Goal: Information Seeking & Learning: Learn about a topic

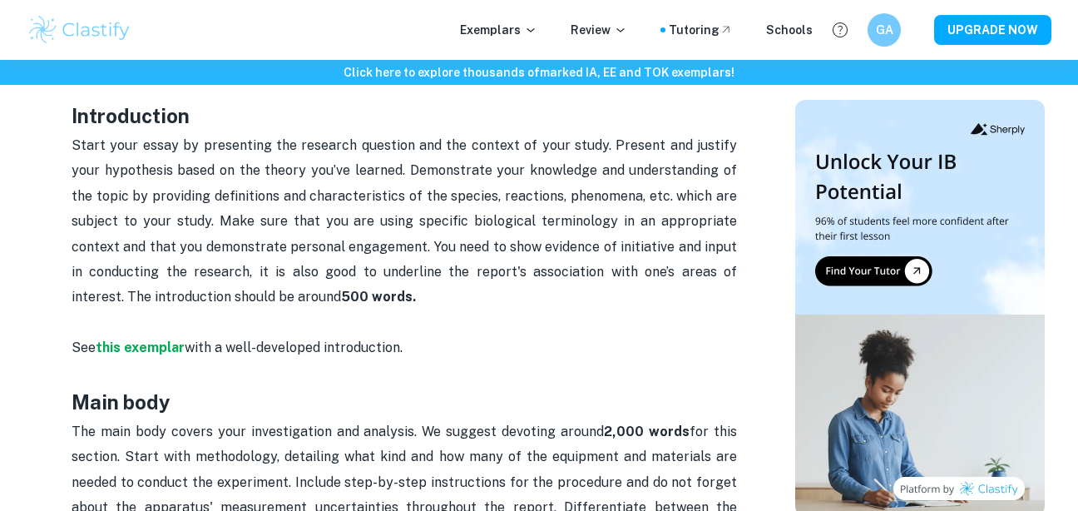
scroll to position [978, 0]
click at [158, 348] on strong "this exemplar" at bounding box center [140, 347] width 89 height 16
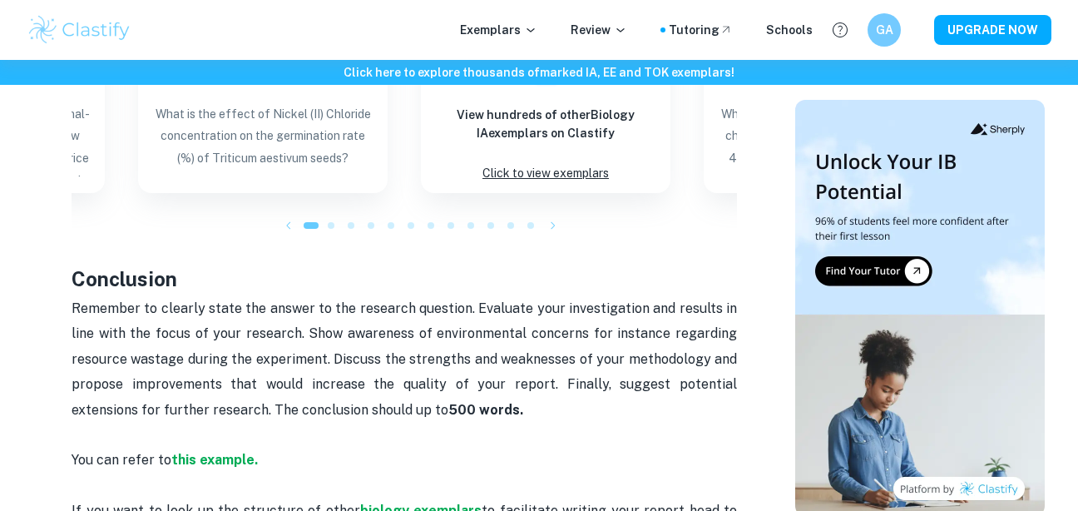
scroll to position [1827, 0]
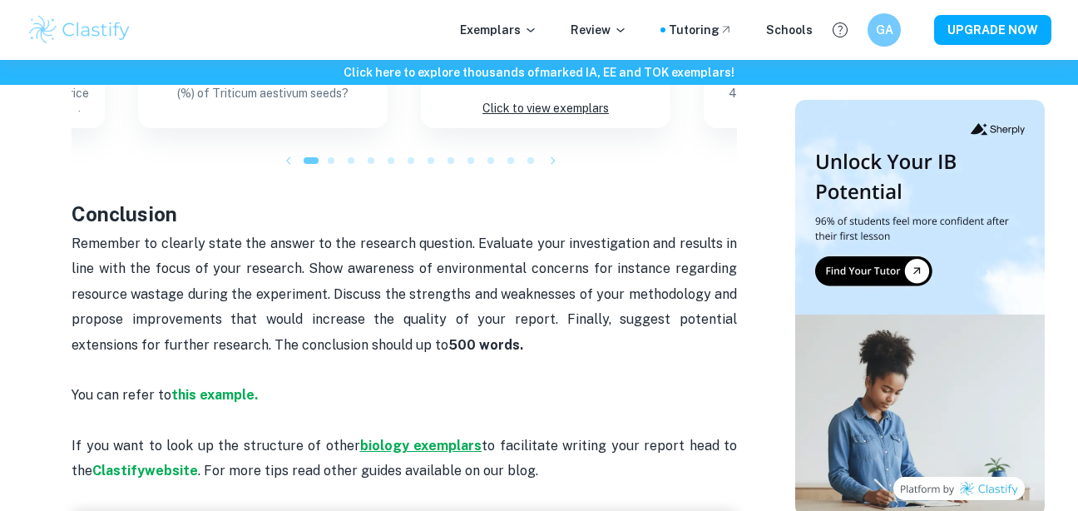
click at [388, 443] on strong "biology exemplars" at bounding box center [421, 446] width 122 height 16
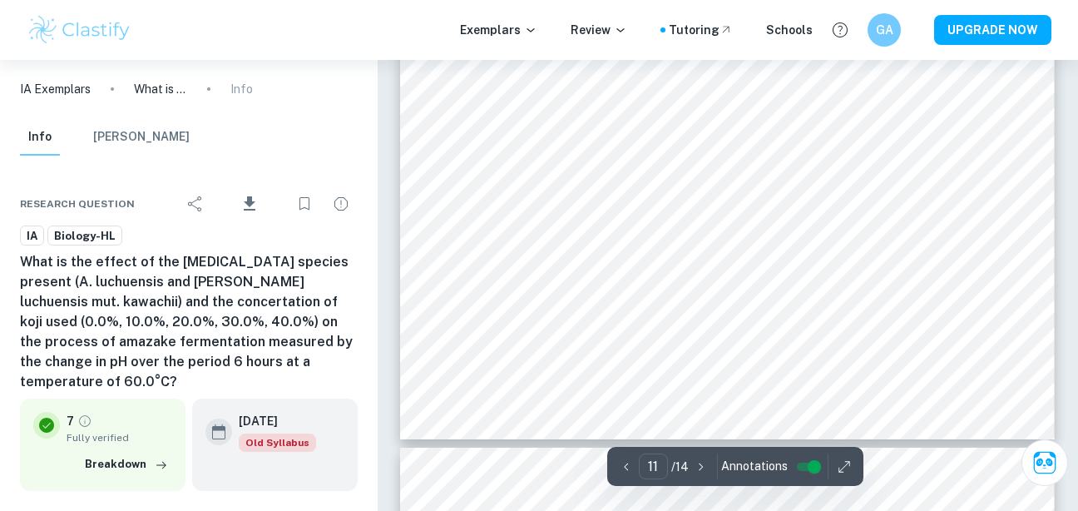
scroll to position [9379, 0]
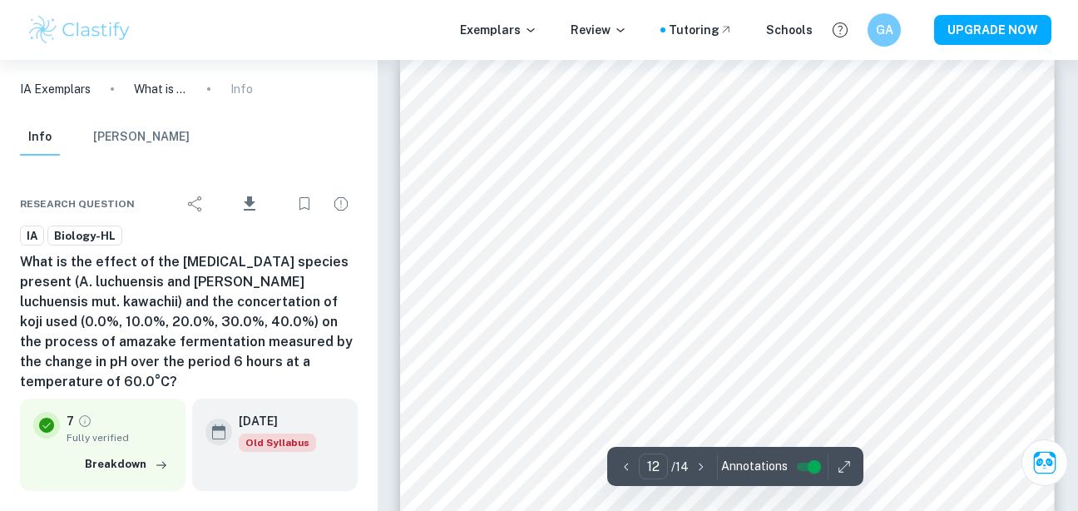
type input "11"
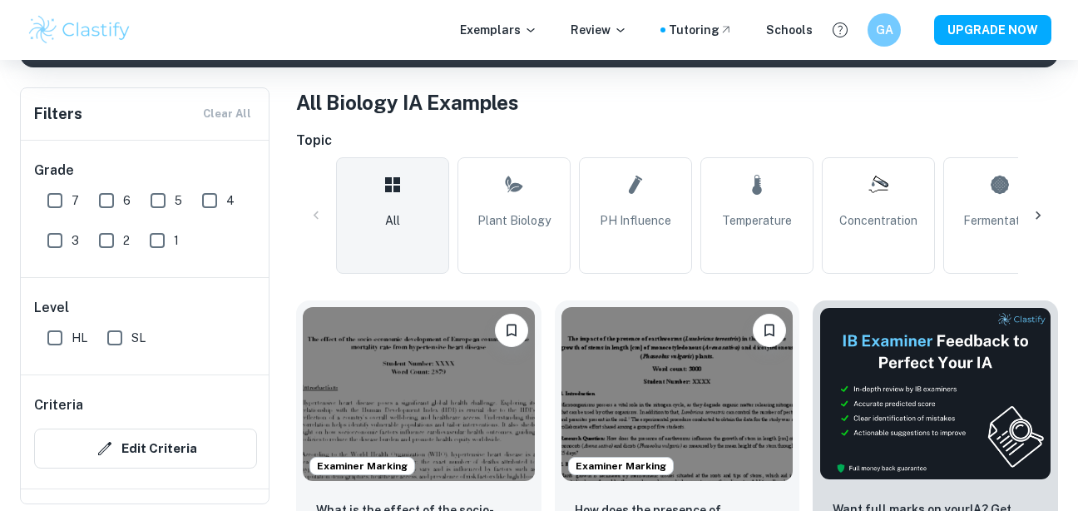
scroll to position [307, 0]
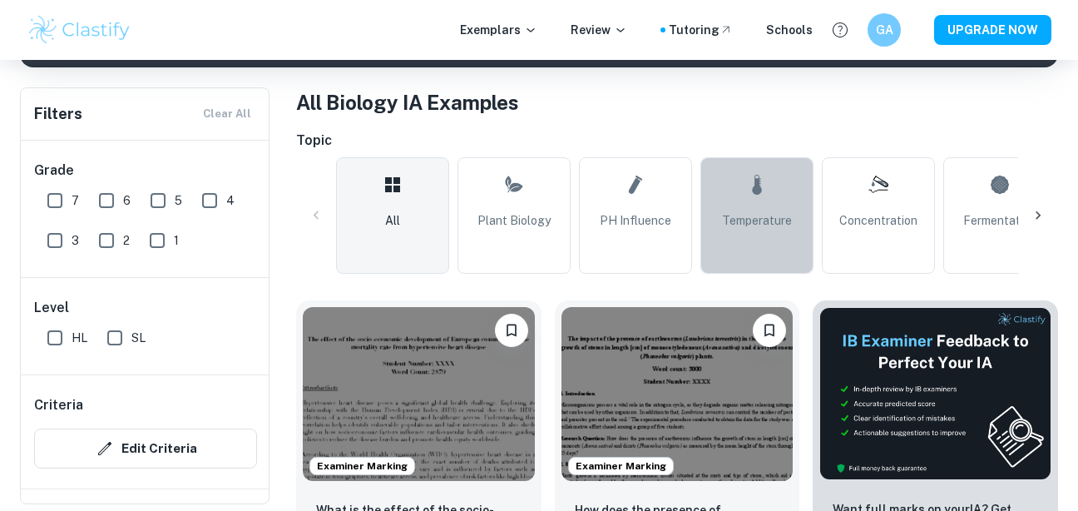
click at [761, 225] on span "Temperature" at bounding box center [757, 220] width 70 height 18
type input "Temperature"
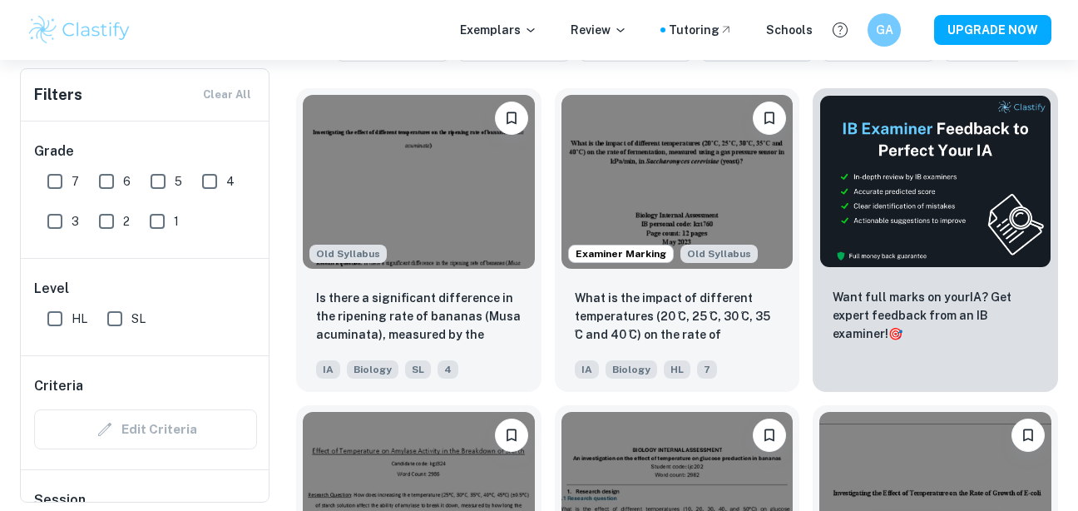
scroll to position [520, 0]
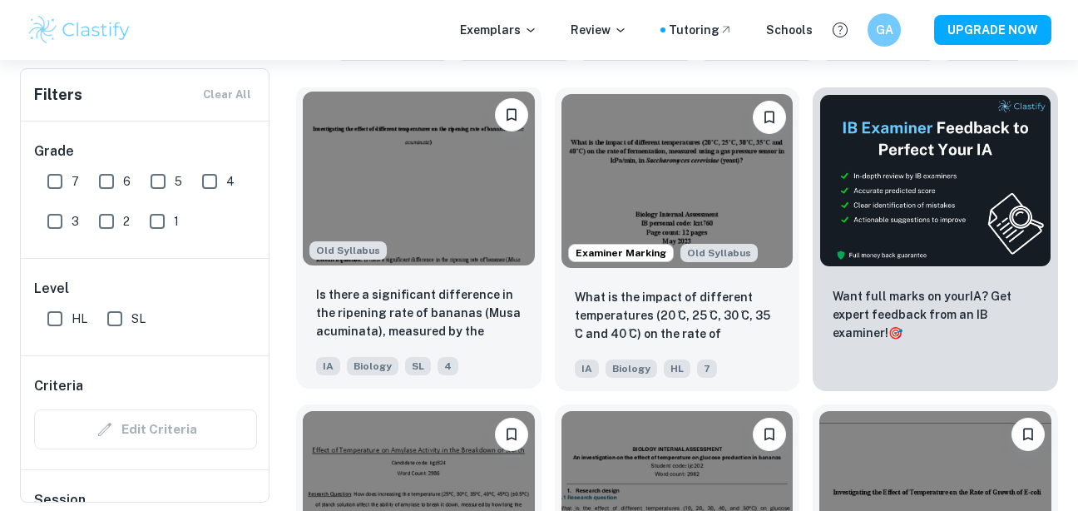
click at [422, 220] on img at bounding box center [419, 179] width 232 height 174
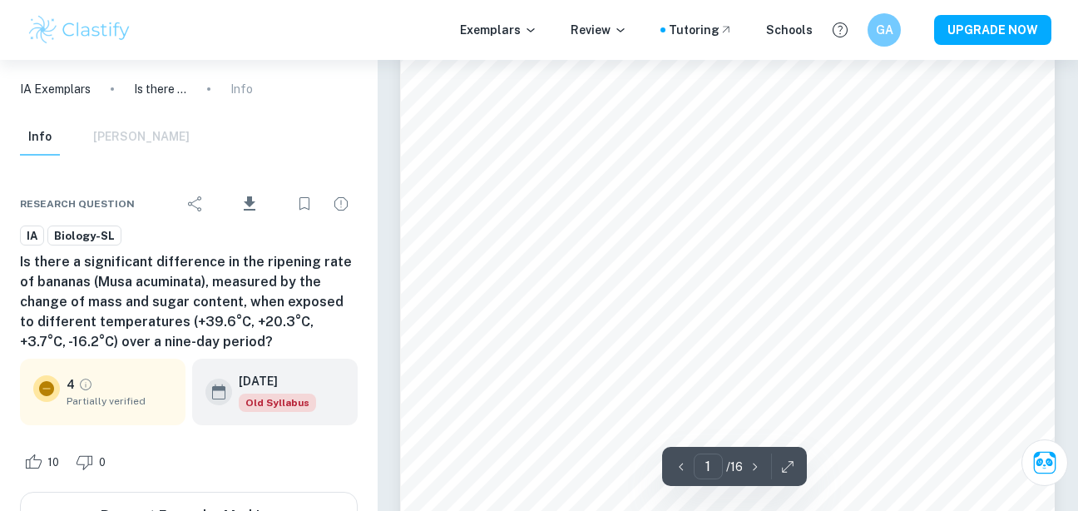
scroll to position [333, 0]
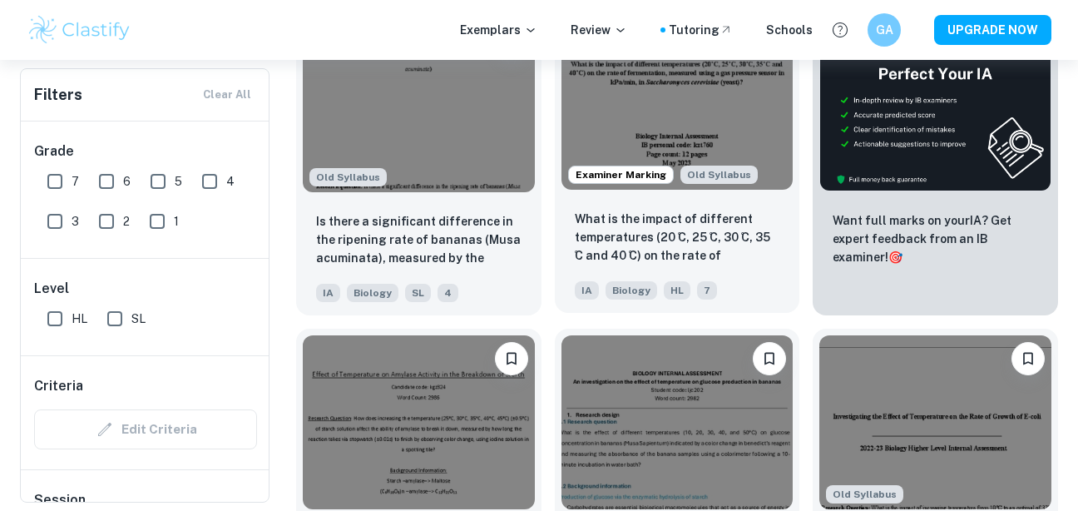
scroll to position [597, 0]
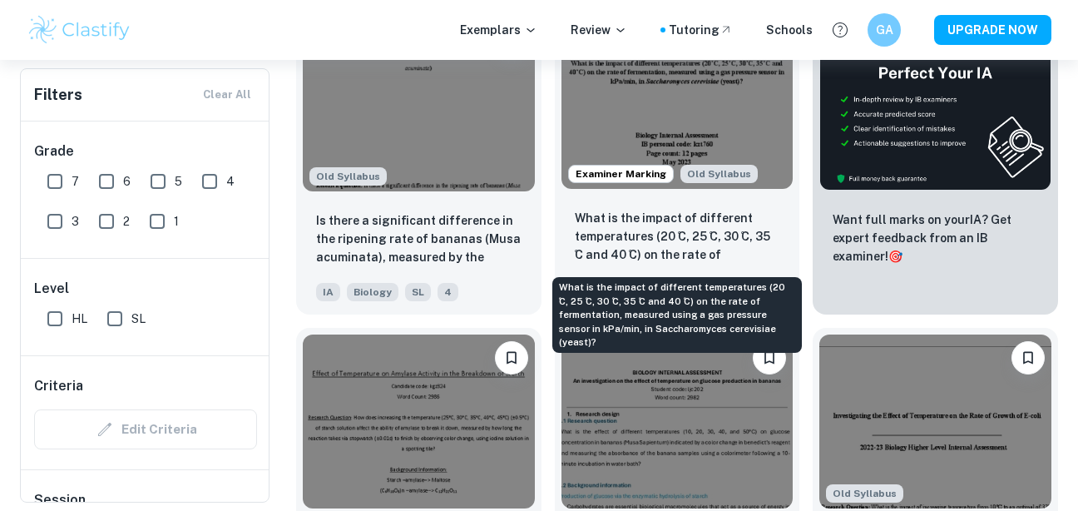
click at [661, 237] on p "What is the impact of different temperatures (20 ̊C, 25 ̊C, 30 ̊C, 35 ̊C and 40…" at bounding box center [678, 237] width 206 height 57
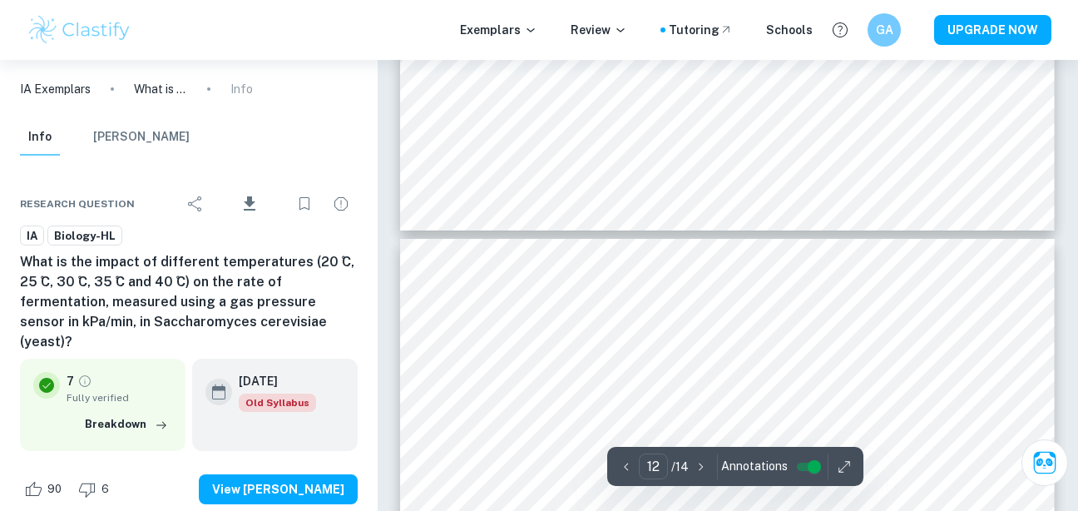
type input "11"
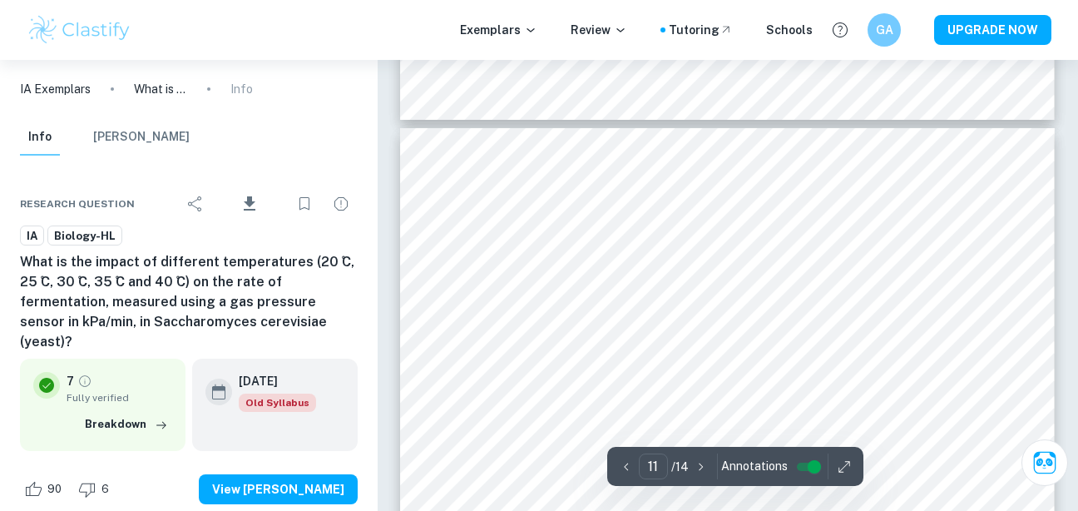
scroll to position [9594, 0]
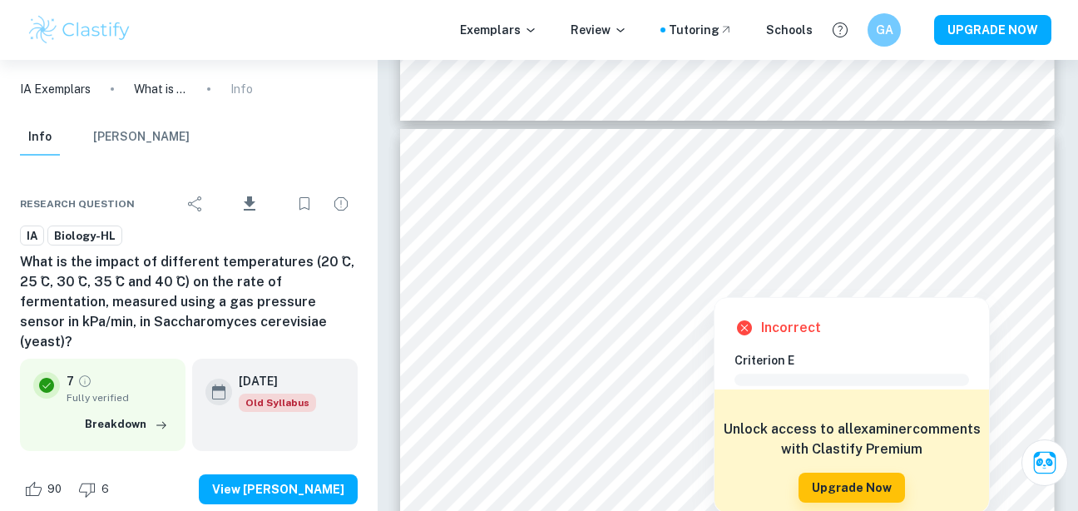
click at [626, 230] on div at bounding box center [712, 234] width 467 height 21
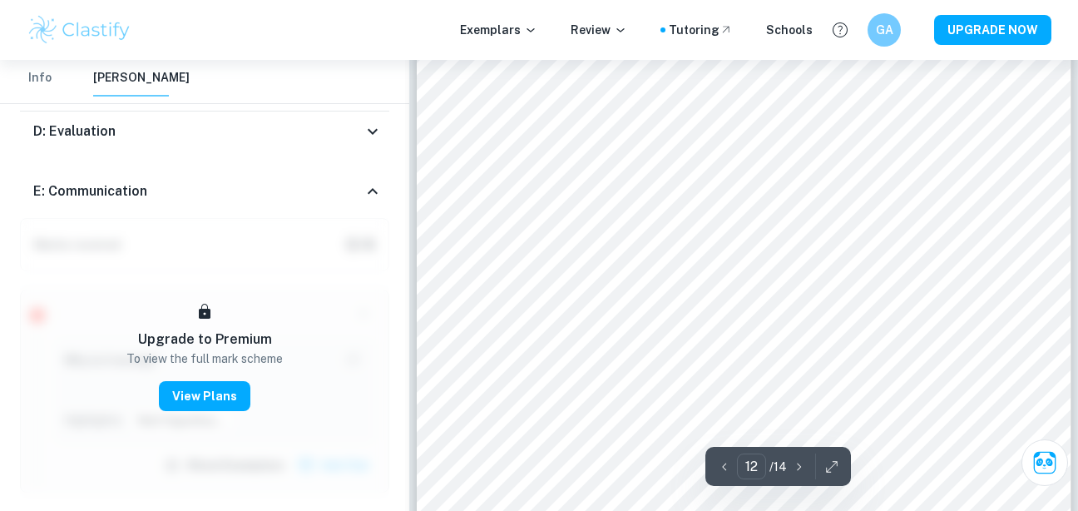
scroll to position [10533, 0]
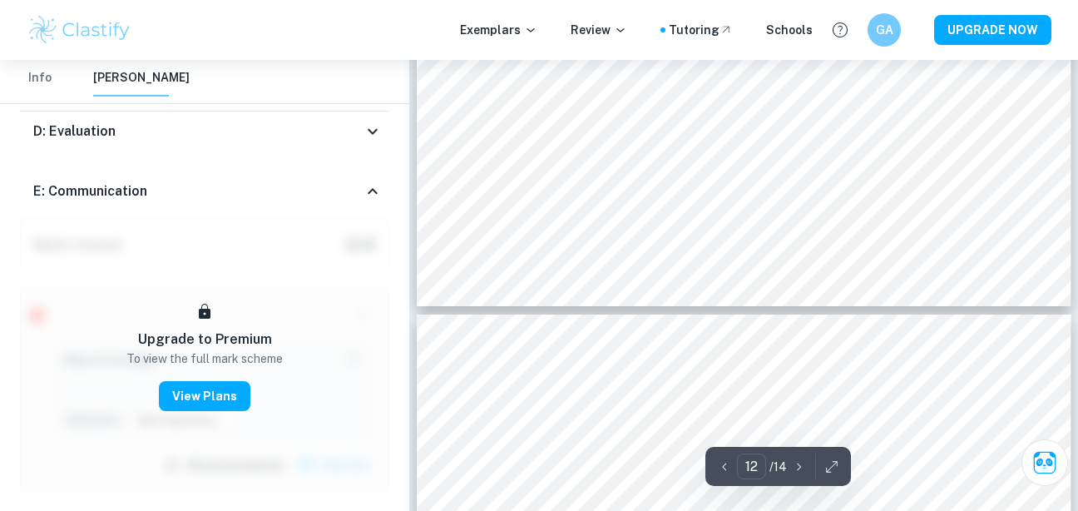
type input "13"
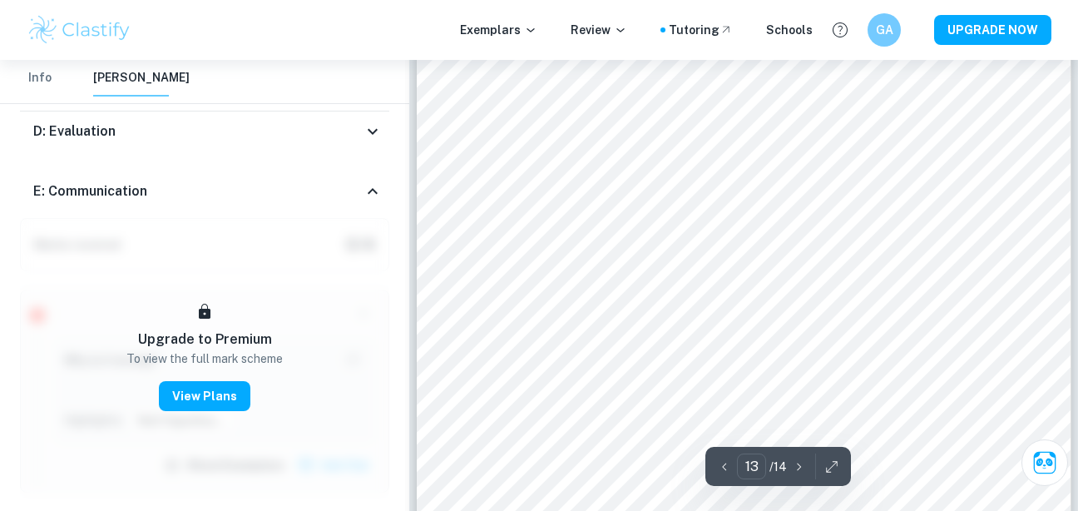
scroll to position [11454, 0]
